Goal: Task Accomplishment & Management: Complete application form

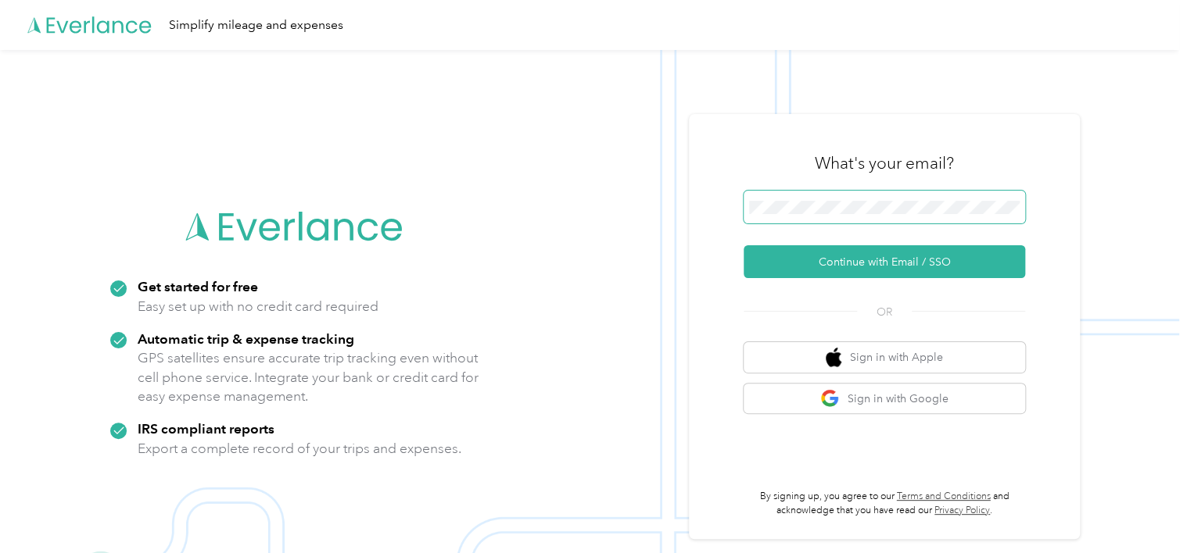
click at [854, 199] on span at bounding box center [883, 207] width 281 height 33
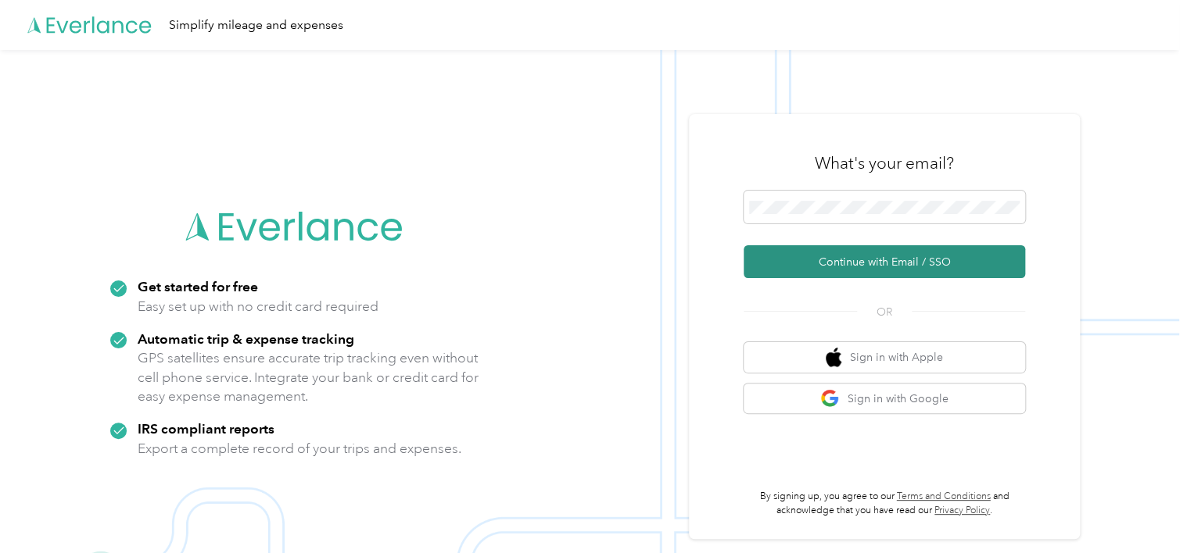
click at [888, 257] on button "Continue with Email / SSO" at bounding box center [883, 261] width 281 height 33
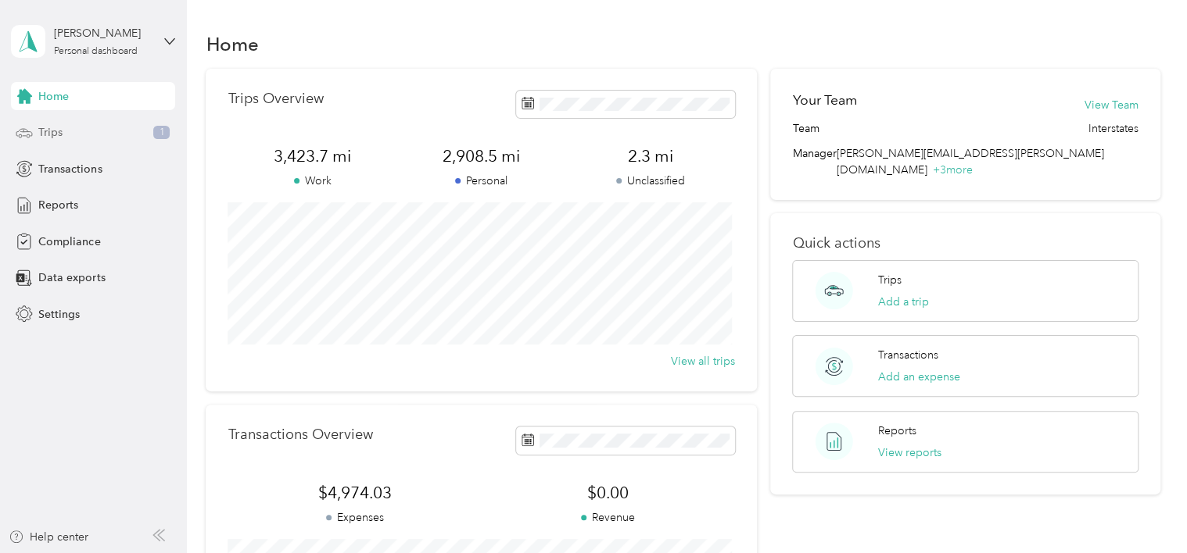
click at [62, 130] on span "Trips" at bounding box center [50, 132] width 24 height 16
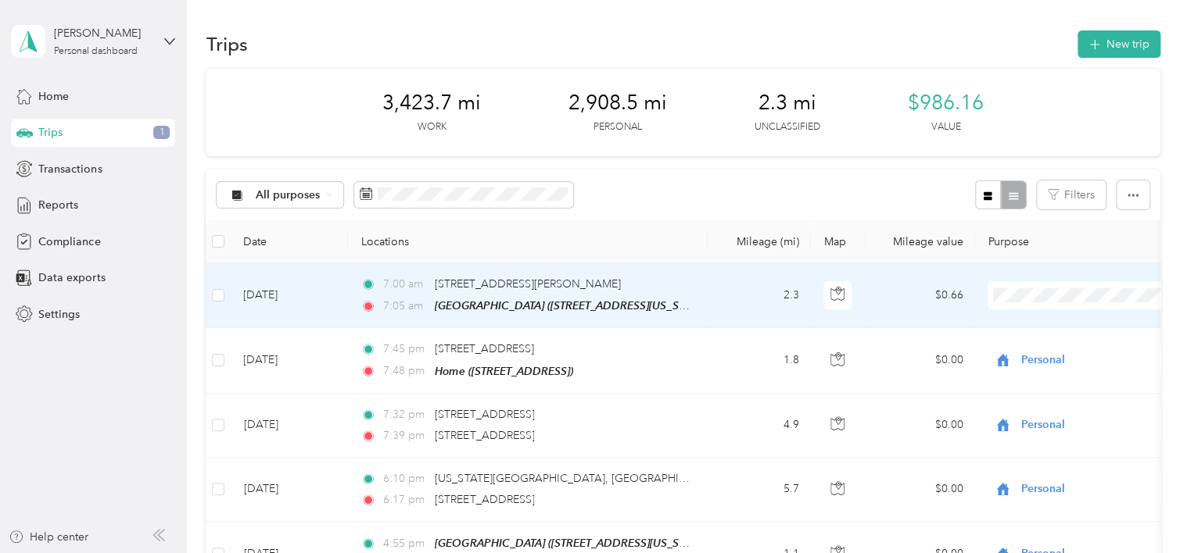
click at [1050, 355] on span "Personal" at bounding box center [1098, 351] width 145 height 16
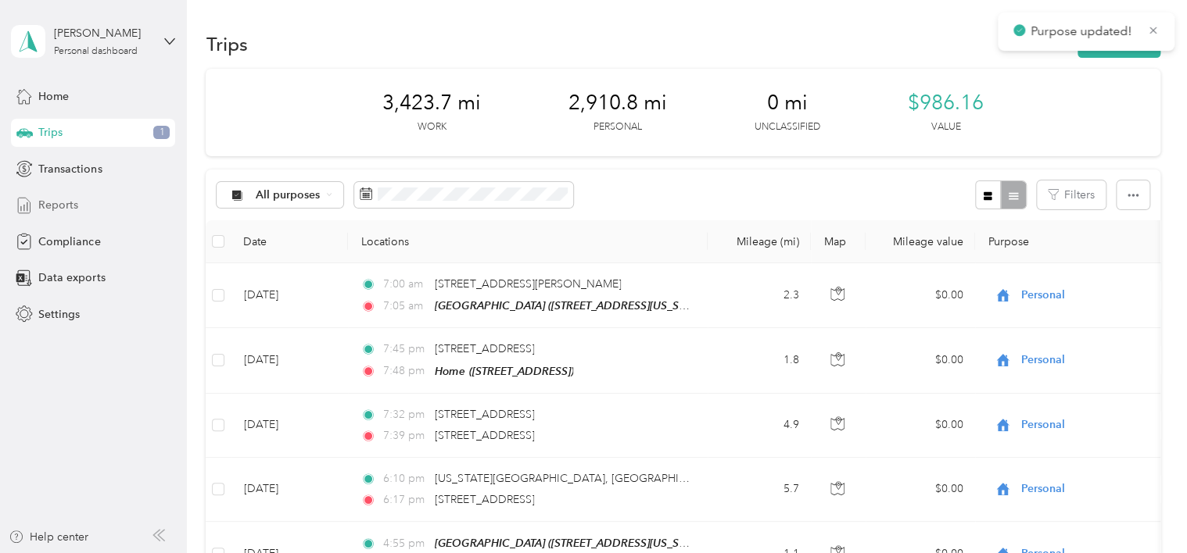
click at [63, 209] on span "Reports" at bounding box center [58, 205] width 40 height 16
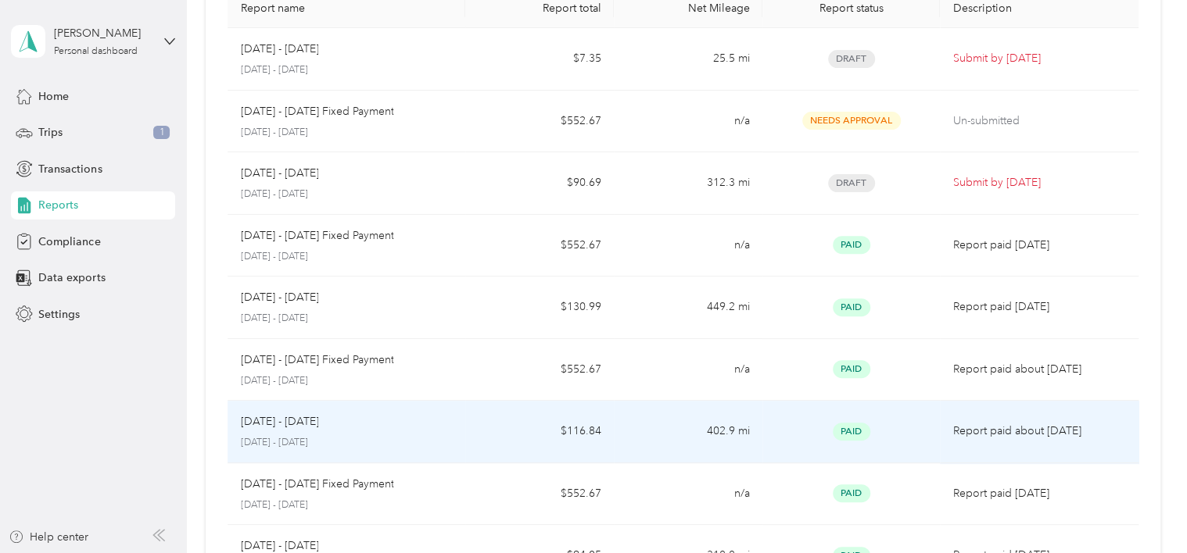
scroll to position [19, 0]
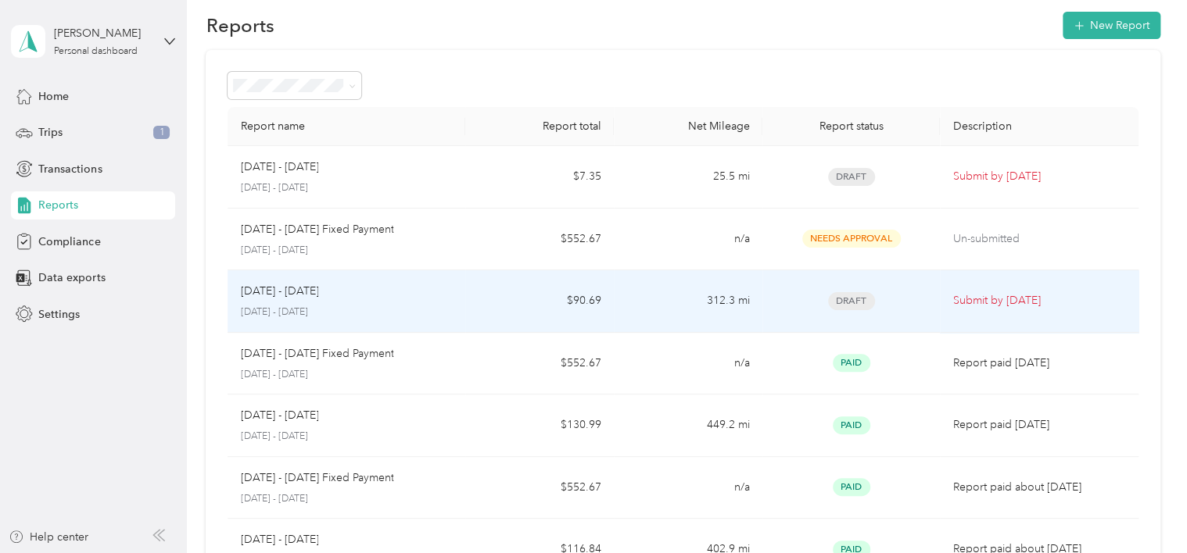
click at [319, 302] on div "[DATE] - [DATE] [DATE] - [DATE]" at bounding box center [346, 301] width 213 height 37
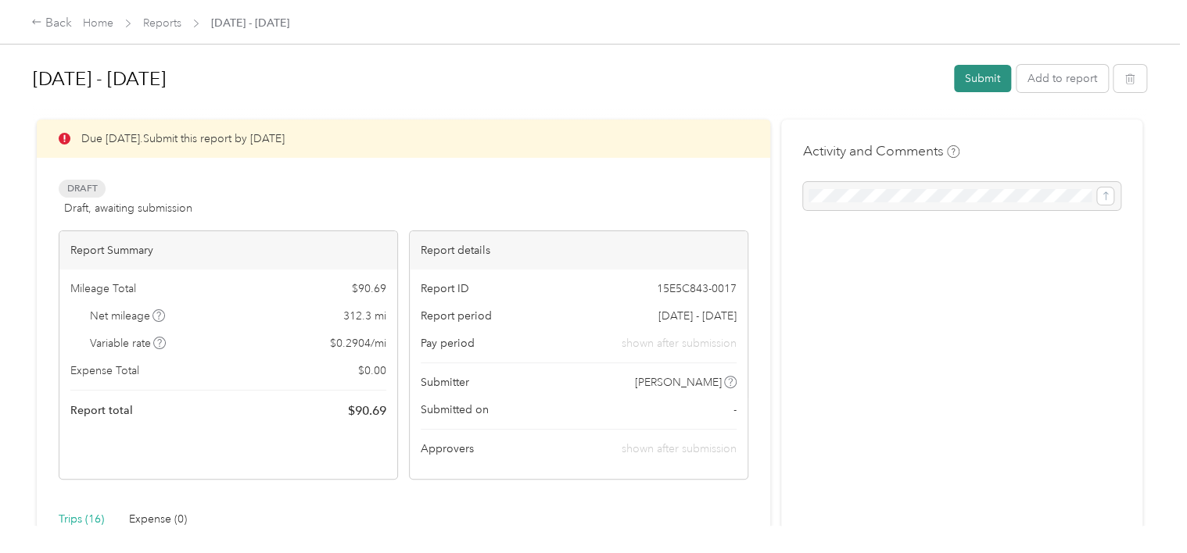
click at [979, 81] on button "Submit" at bounding box center [982, 78] width 57 height 27
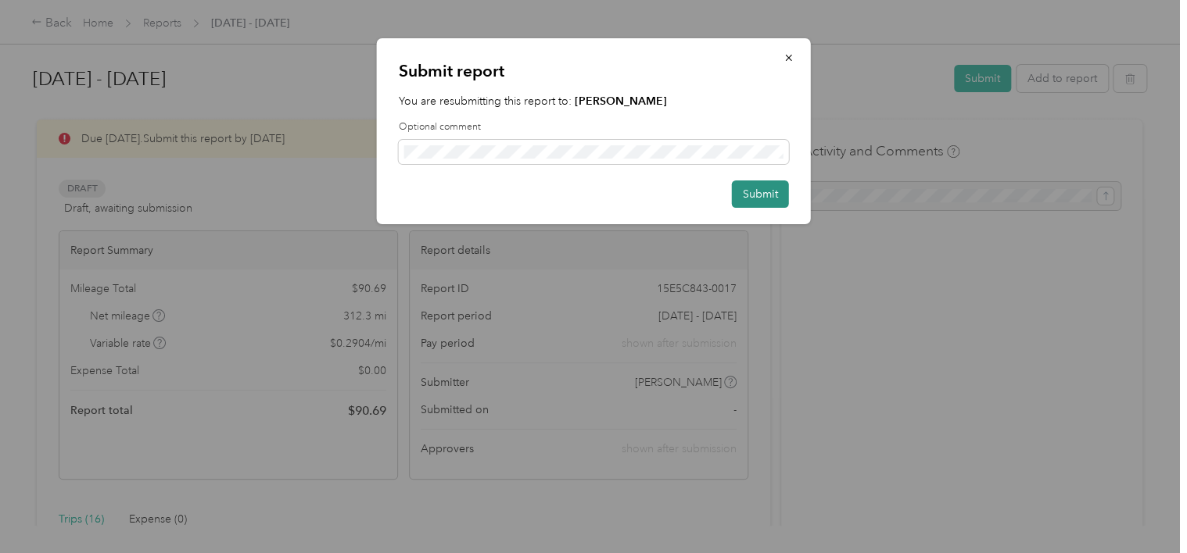
click at [766, 200] on button "Submit" at bounding box center [760, 194] width 57 height 27
